Goal: Navigation & Orientation: Go to known website

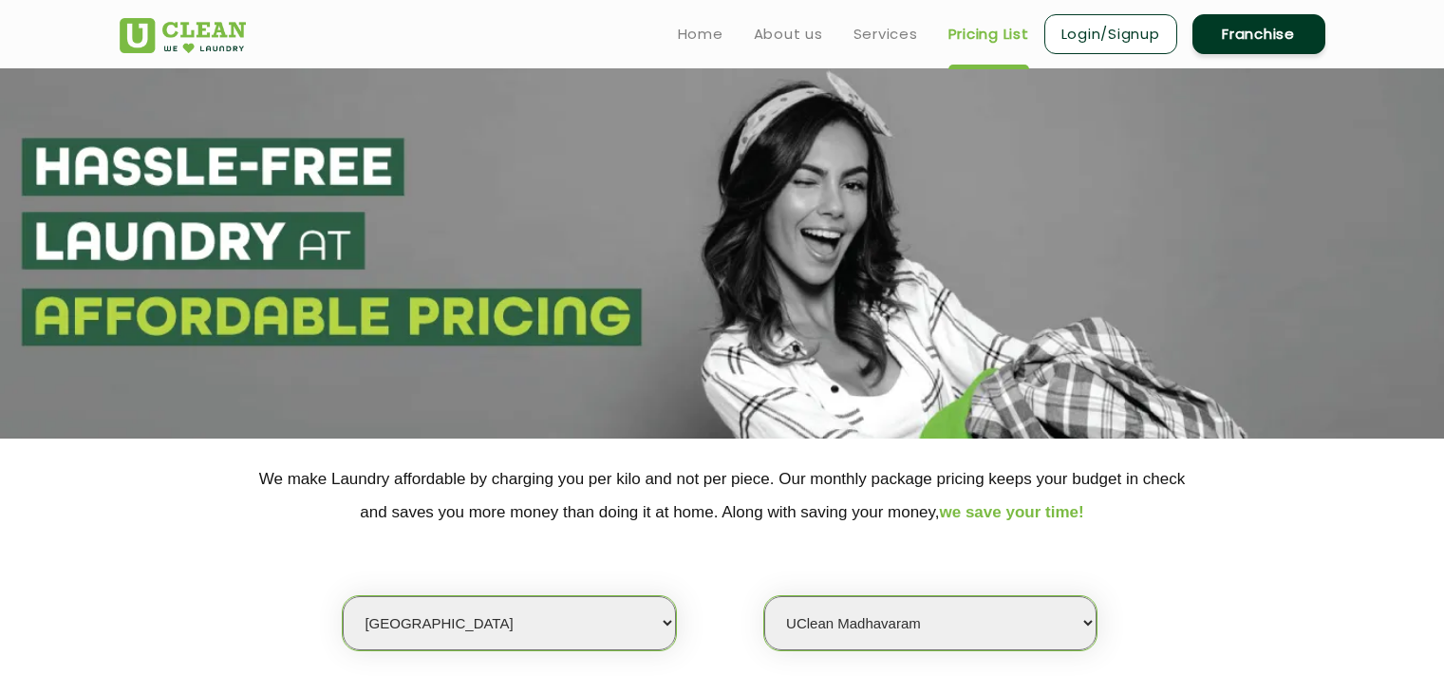
select select "11"
select select "585"
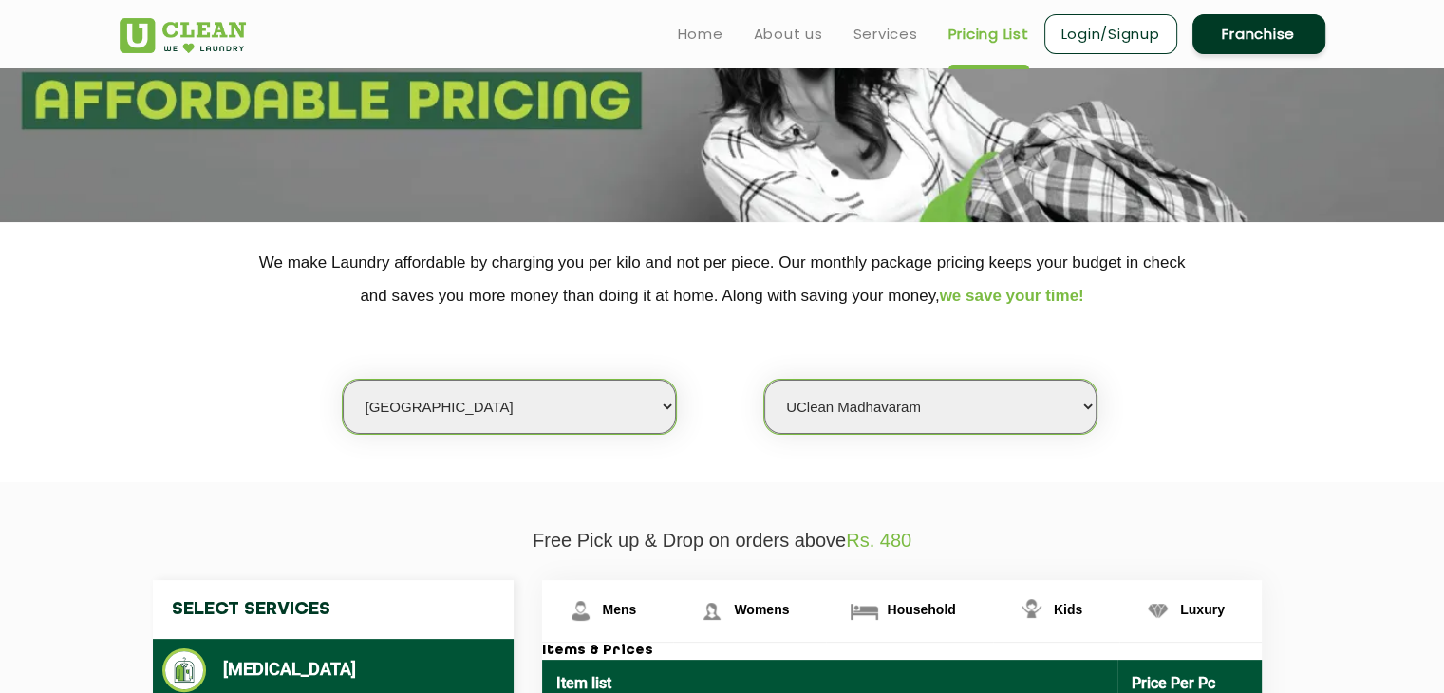
click at [746, 28] on ul "Home About us Services Pricing List Login/Signup Franchise" at bounding box center [994, 33] width 663 height 45
click at [691, 26] on link "Home" at bounding box center [701, 34] width 46 height 23
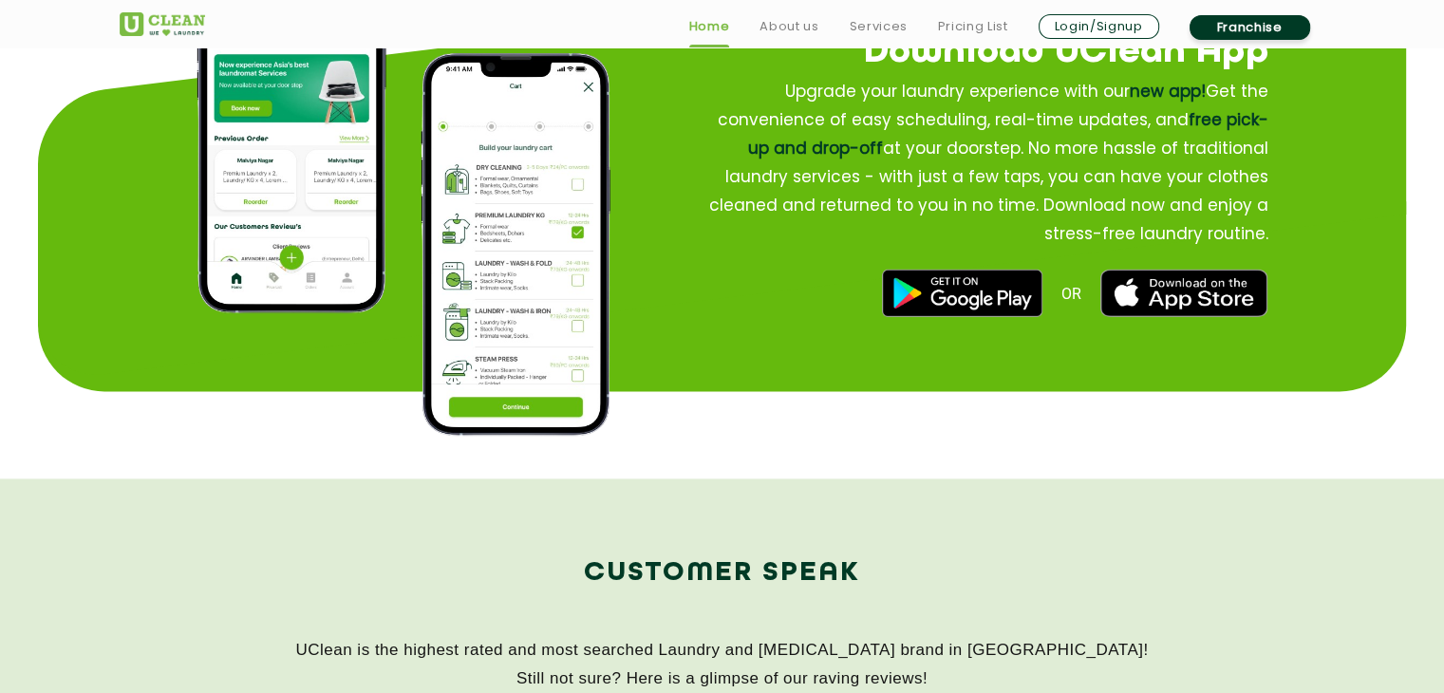
scroll to position [2742, 0]
